Goal: Information Seeking & Learning: Learn about a topic

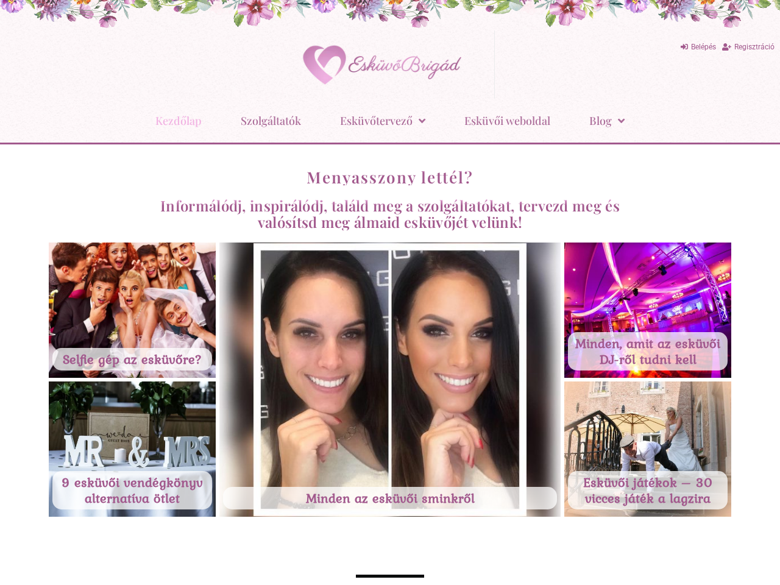
scroll to position [4821, 0]
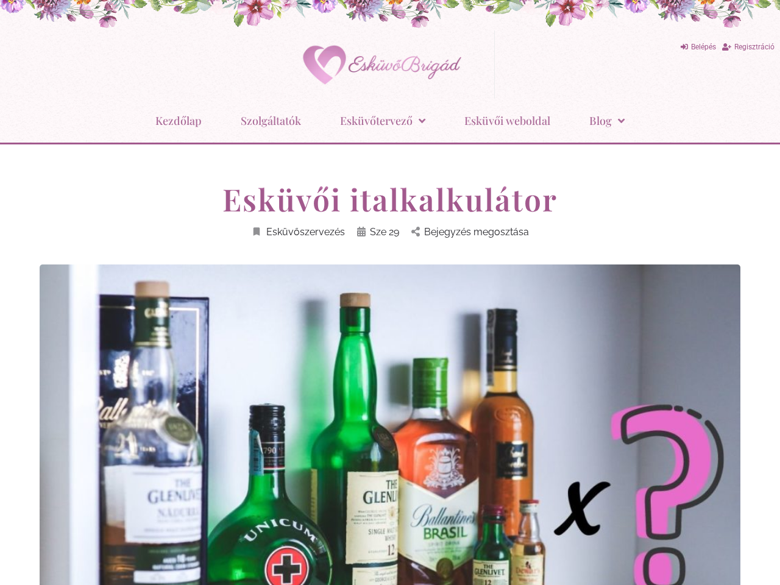
scroll to position [6824, 0]
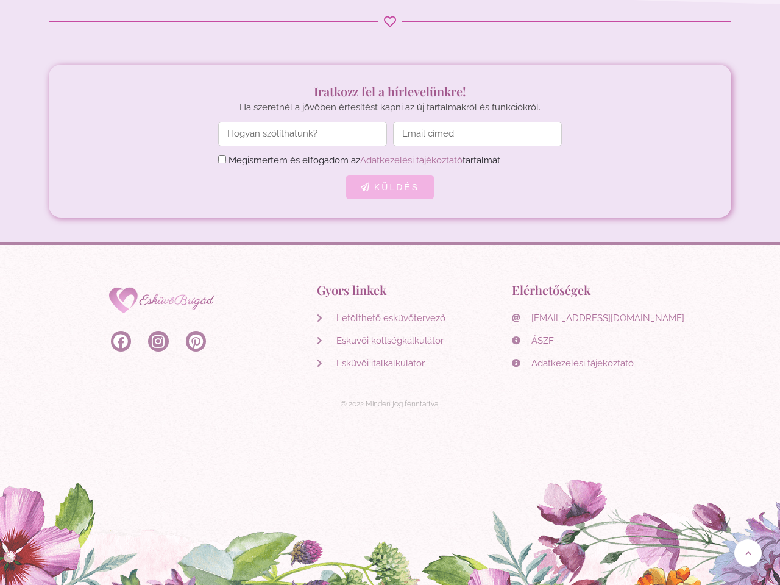
scroll to position [7153, 0]
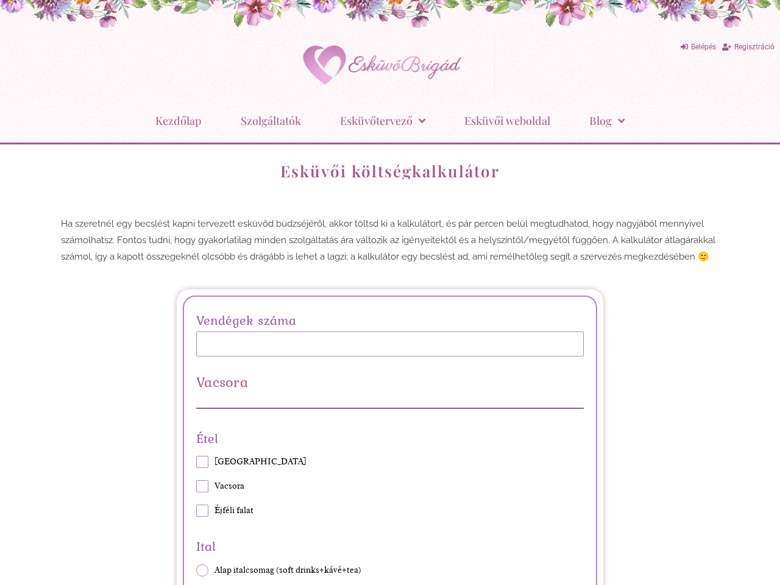
scroll to position [3800, 0]
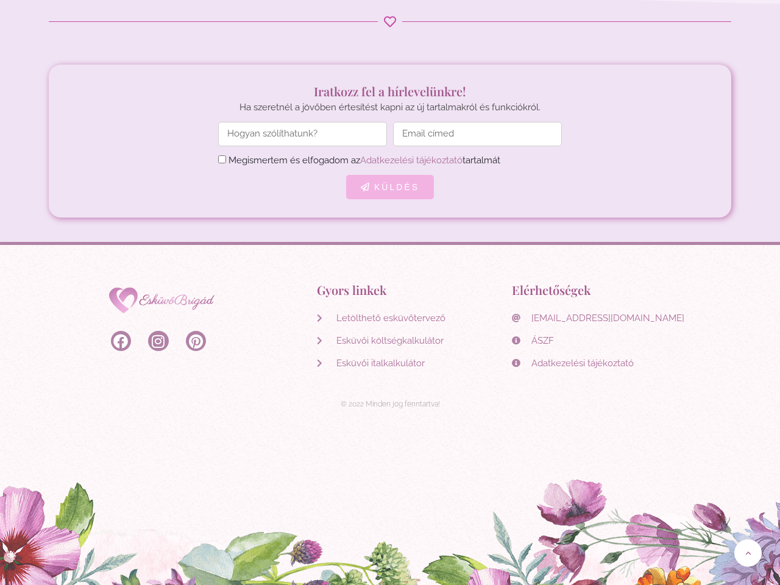
scroll to position [4792, 0]
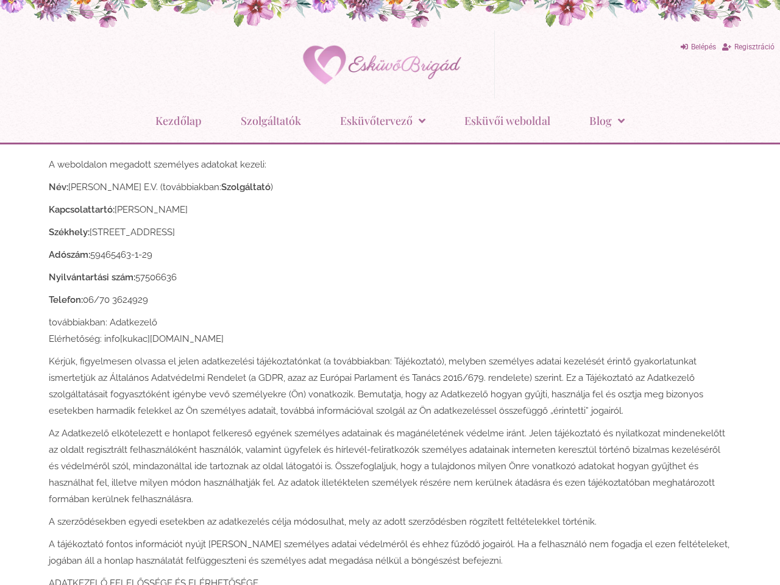
scroll to position [2824, 0]
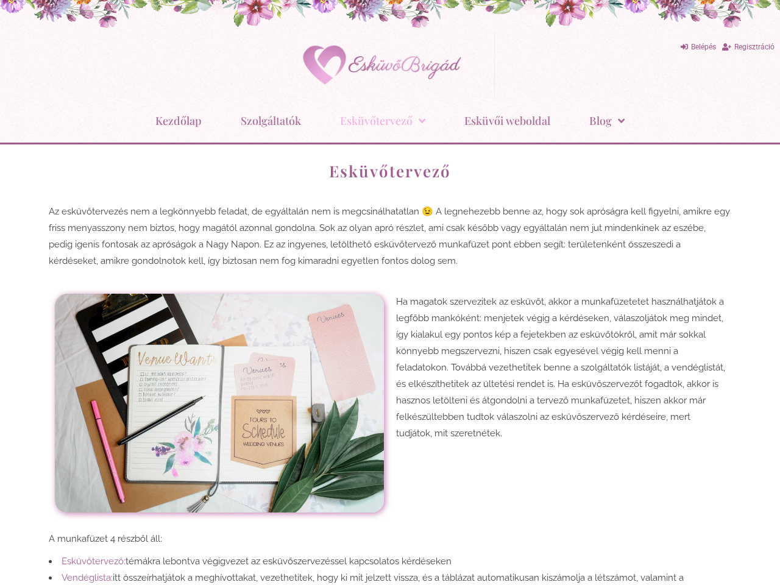
scroll to position [886, 0]
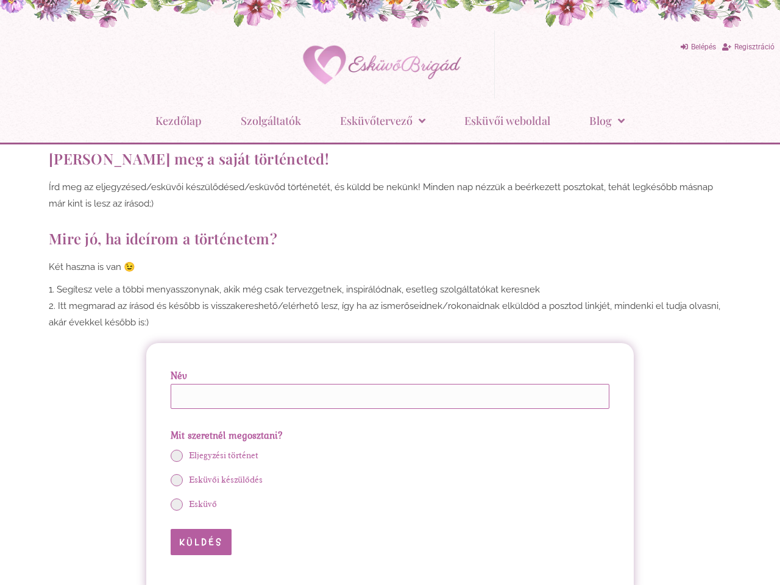
scroll to position [671, 0]
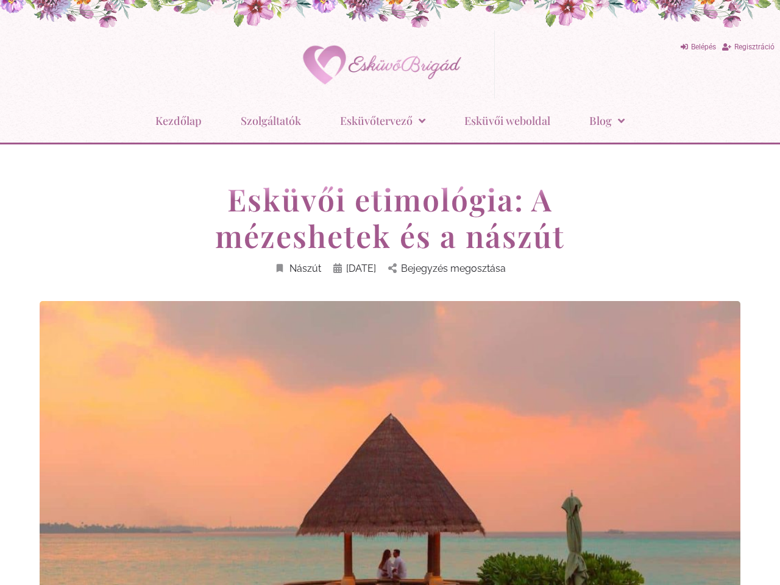
scroll to position [2957, 0]
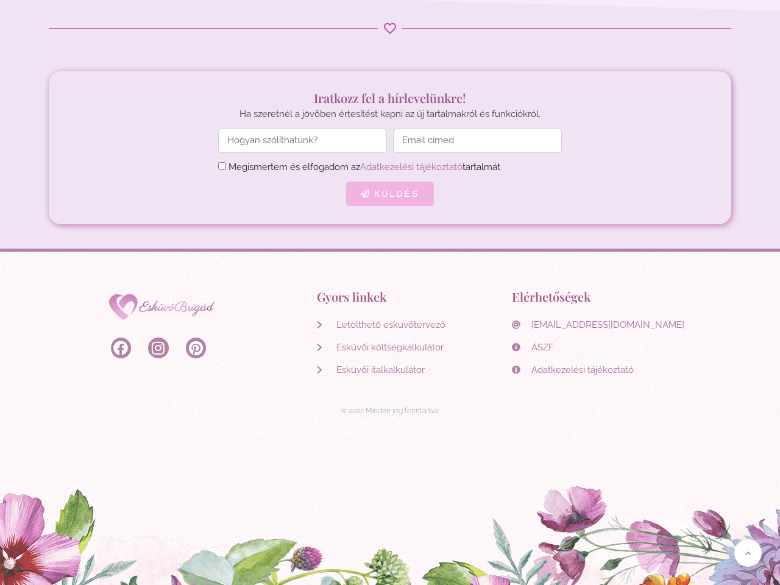
scroll to position [6448, 0]
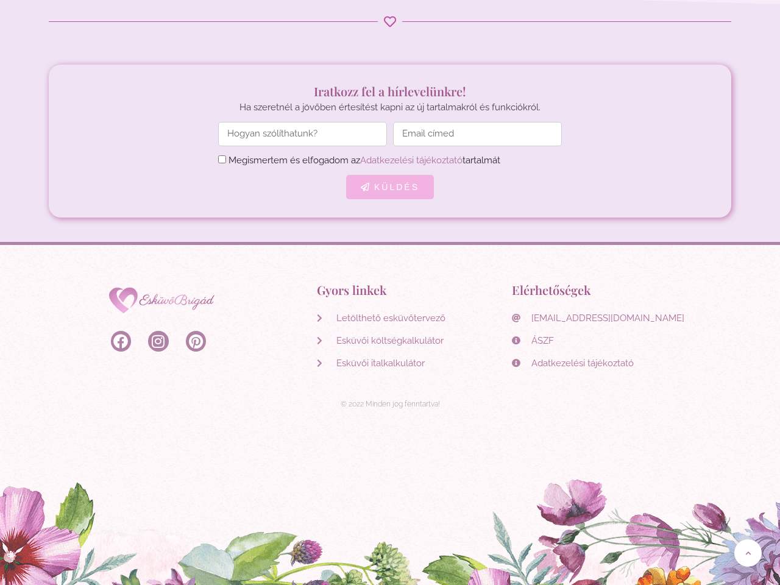
scroll to position [3820, 0]
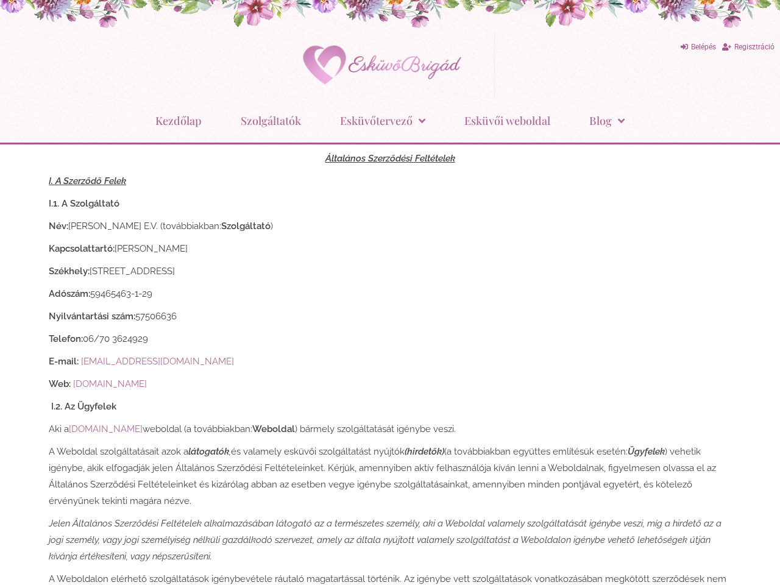
scroll to position [5061, 0]
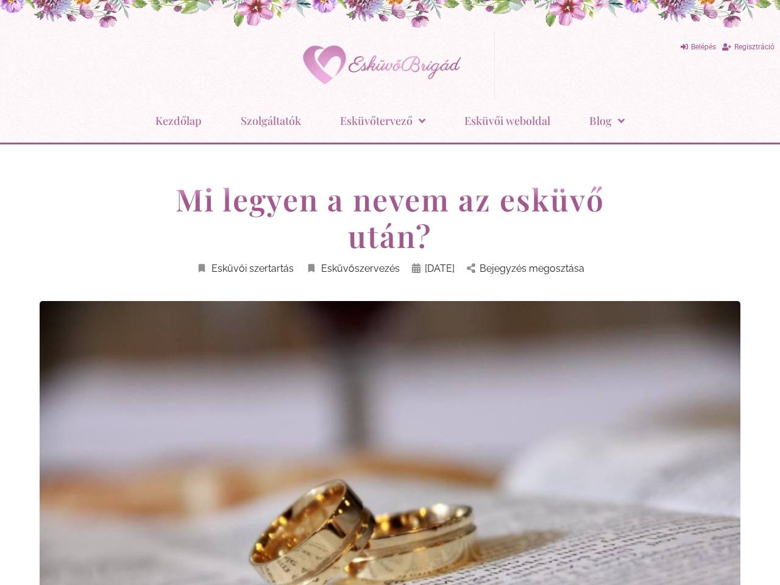
scroll to position [3503, 0]
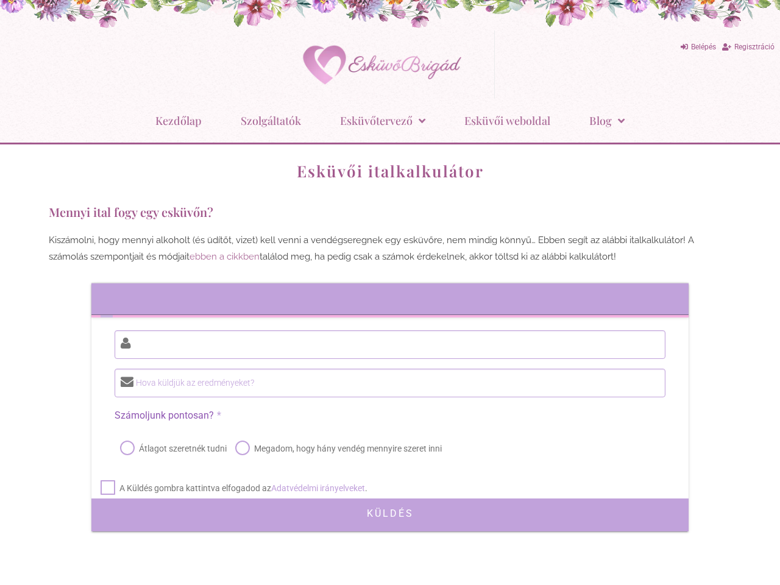
scroll to position [646, 0]
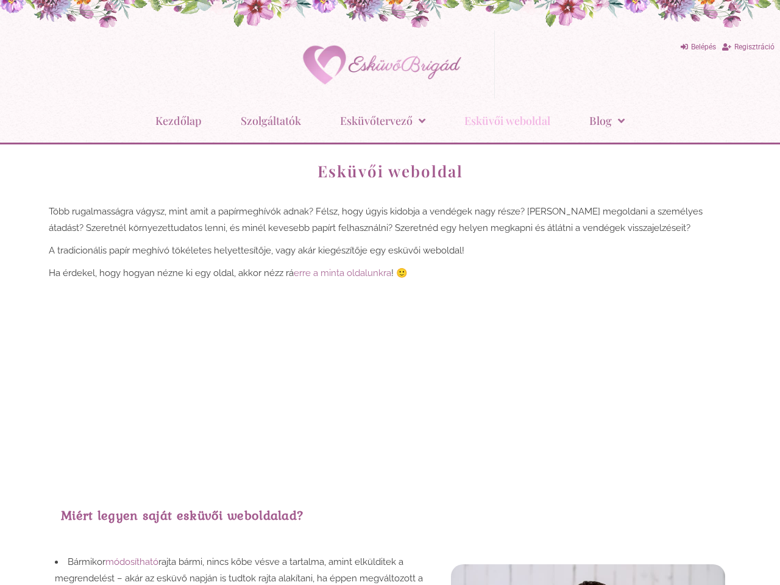
scroll to position [3079, 0]
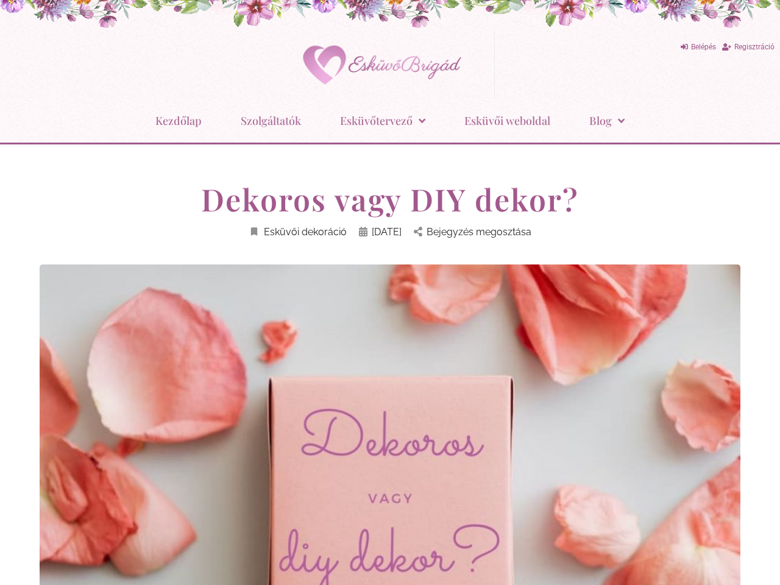
scroll to position [5991, 0]
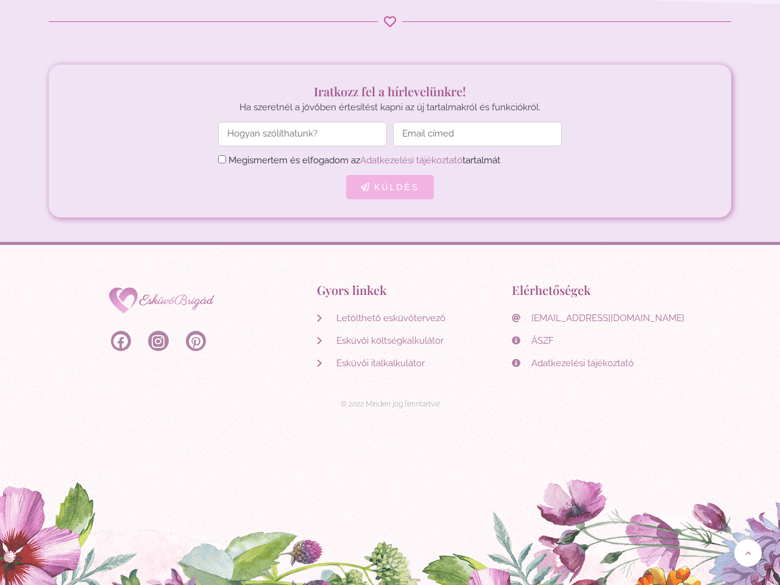
scroll to position [6684, 0]
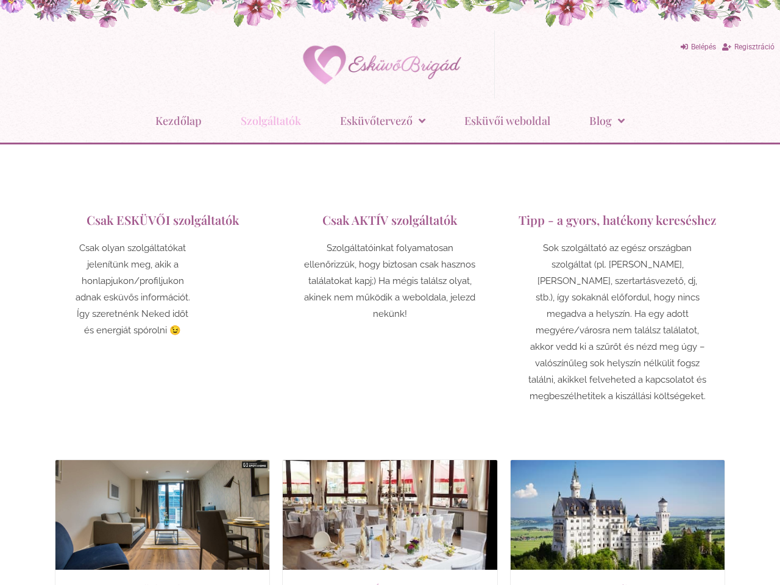
scroll to position [2499, 0]
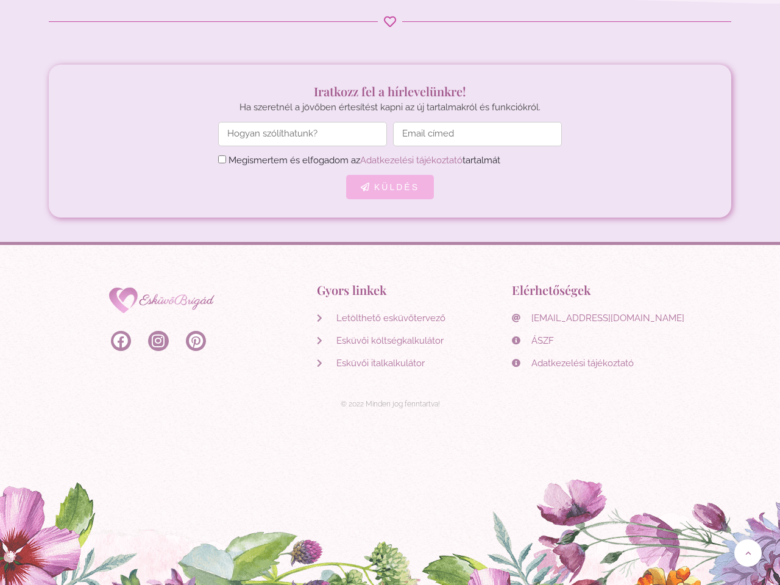
scroll to position [5112, 0]
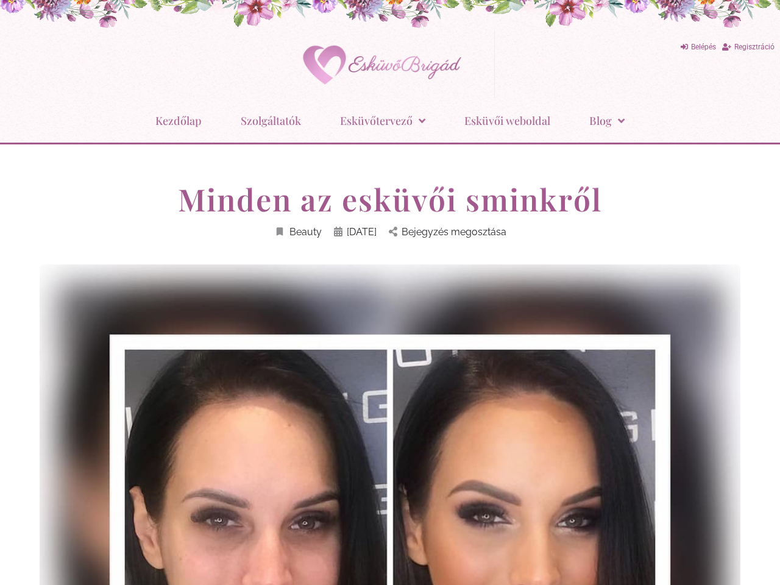
scroll to position [10492, 0]
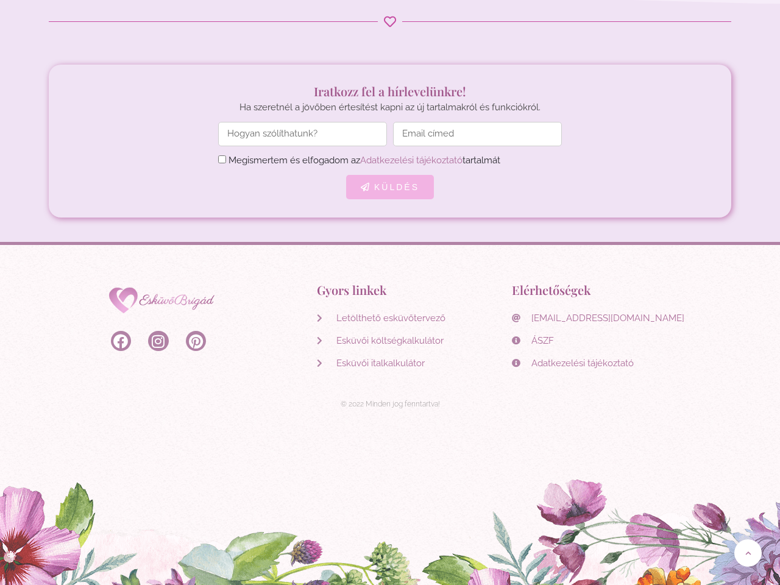
scroll to position [5256, 0]
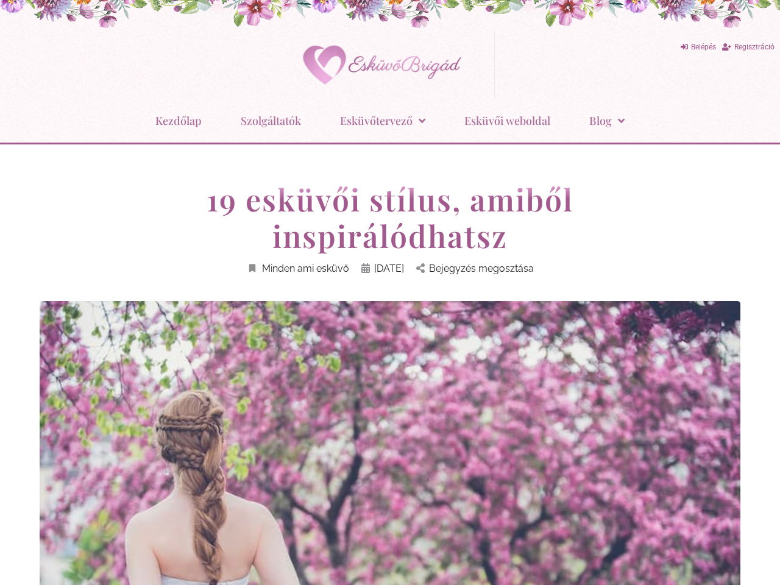
scroll to position [14212, 0]
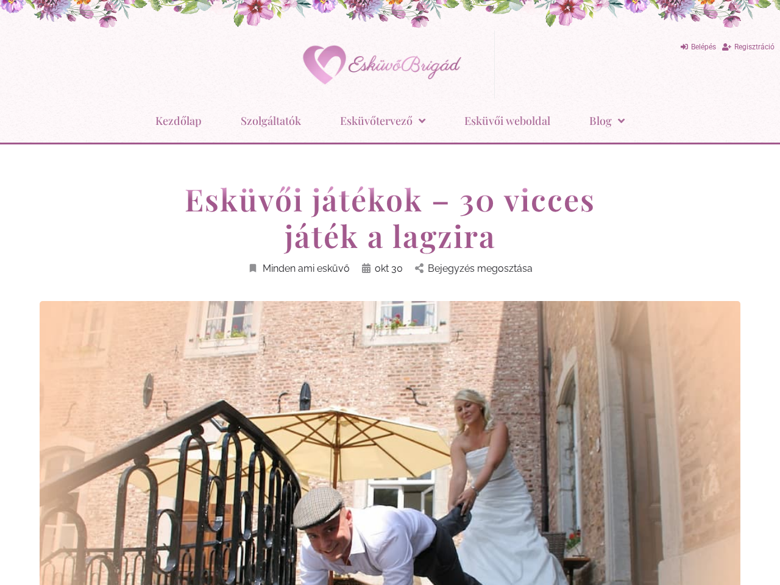
scroll to position [11587, 0]
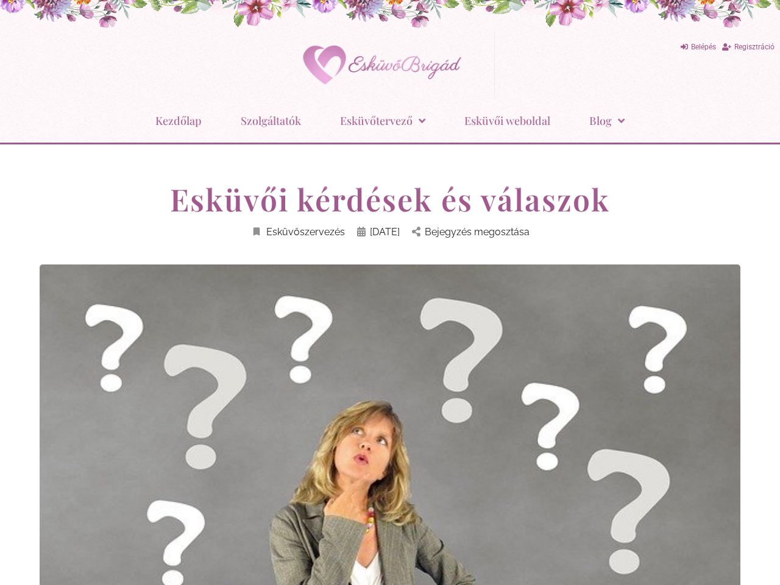
scroll to position [4041, 0]
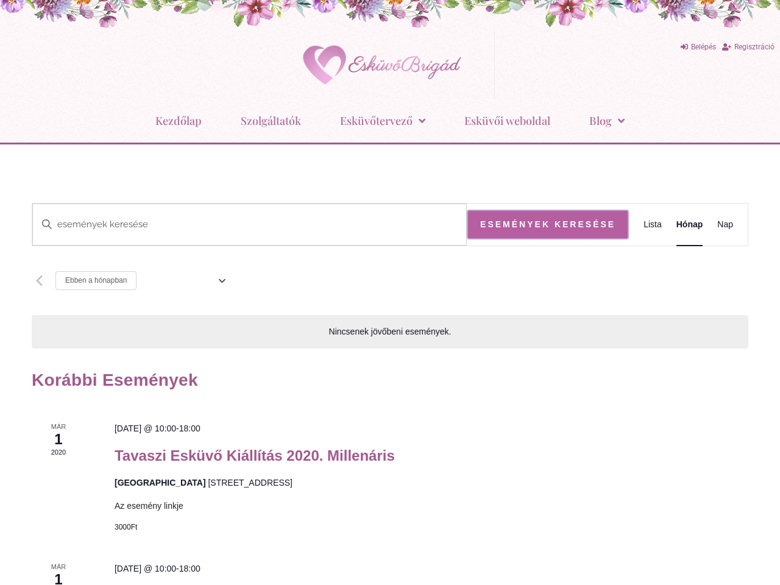
scroll to position [1010, 0]
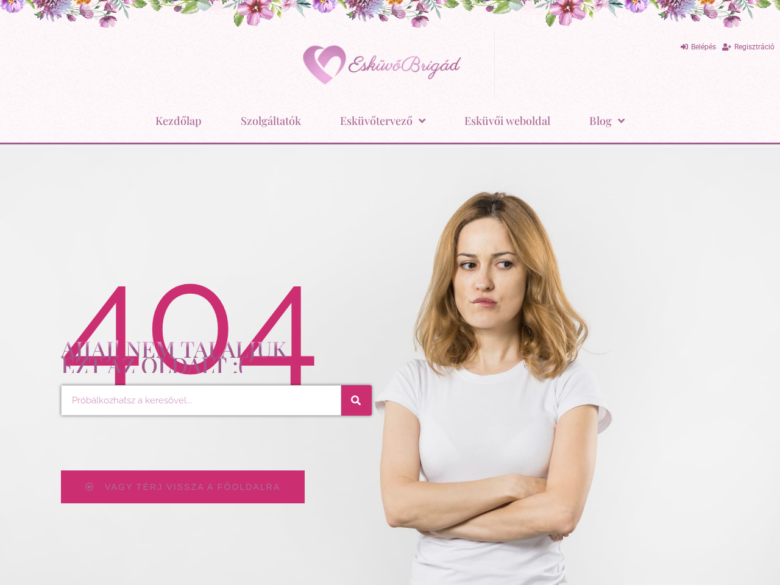
scroll to position [732, 0]
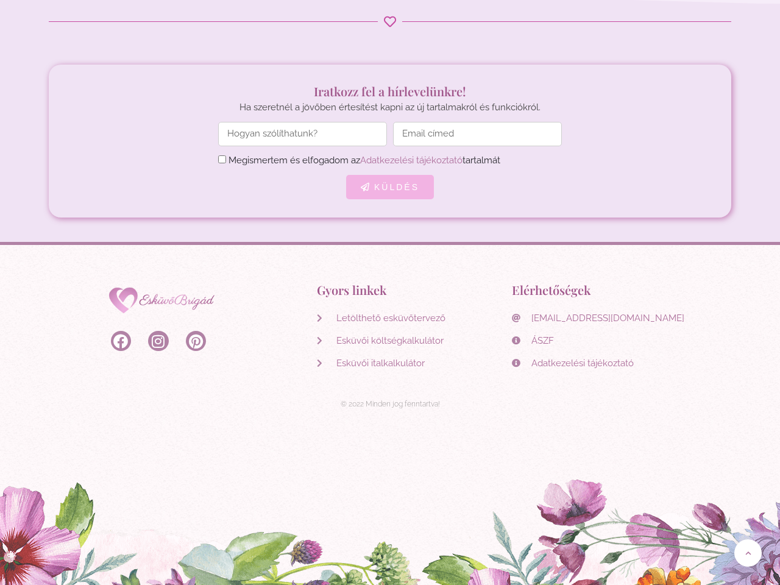
scroll to position [6705, 0]
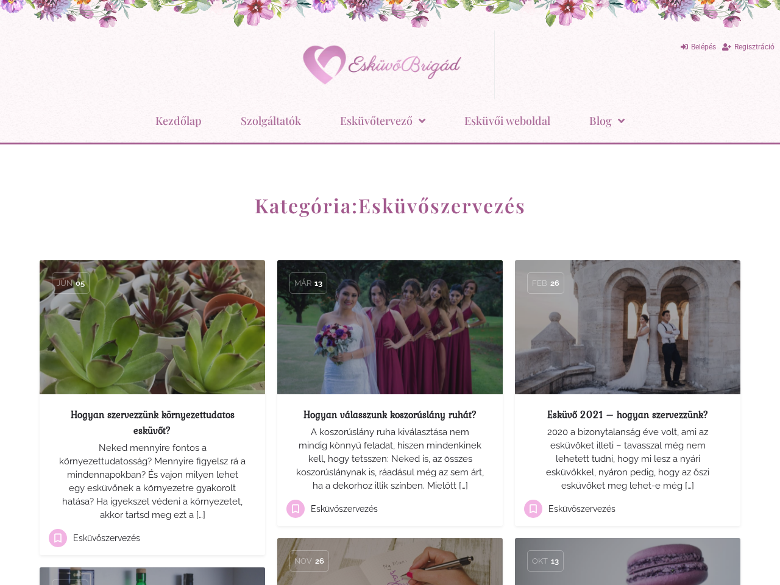
scroll to position [1554, 0]
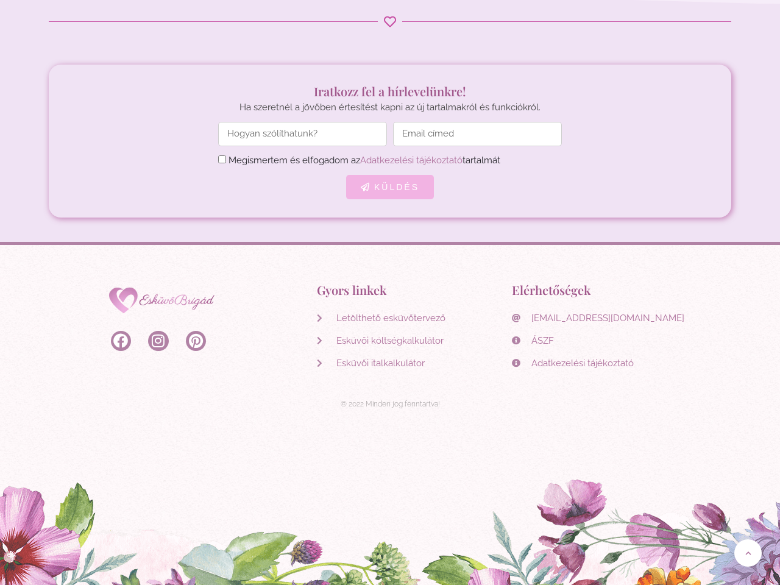
scroll to position [10763, 0]
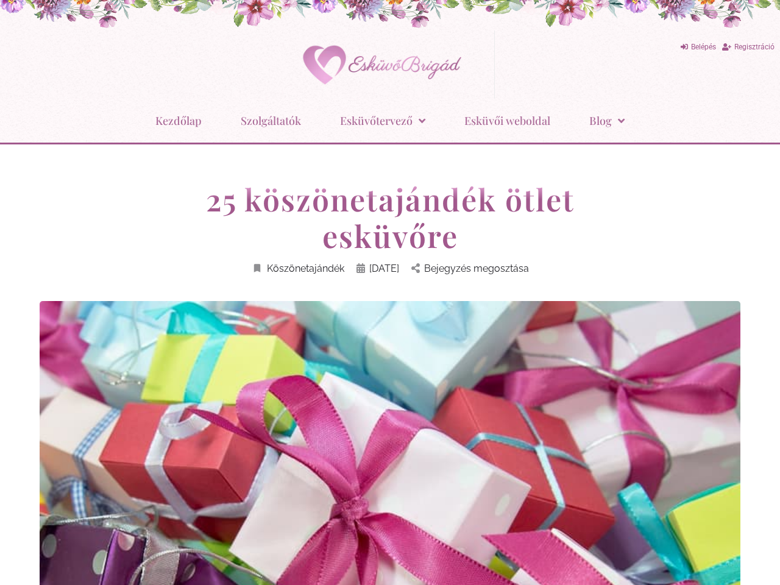
scroll to position [16243, 0]
